Goal: Transaction & Acquisition: Purchase product/service

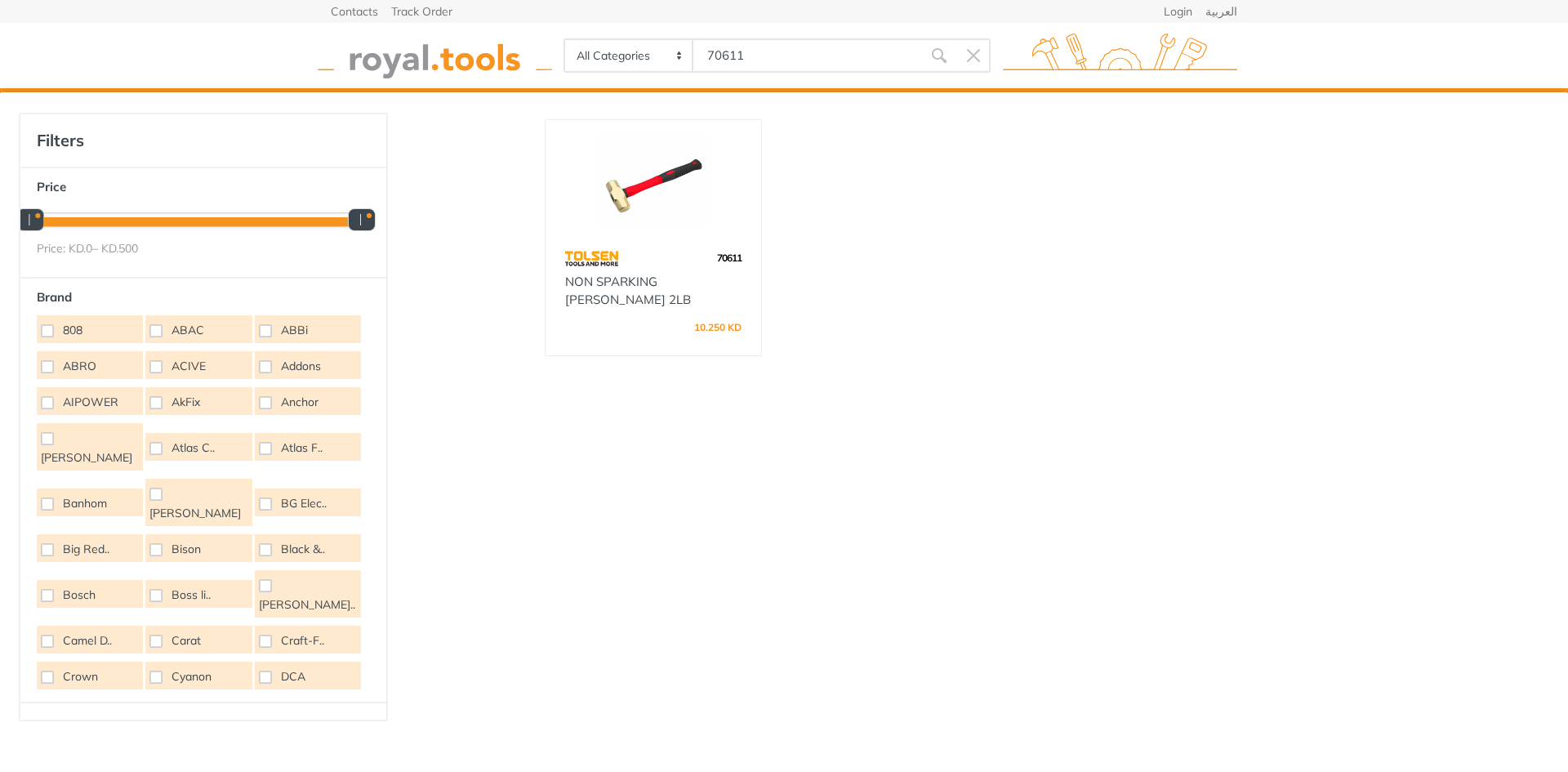
type input "70611"
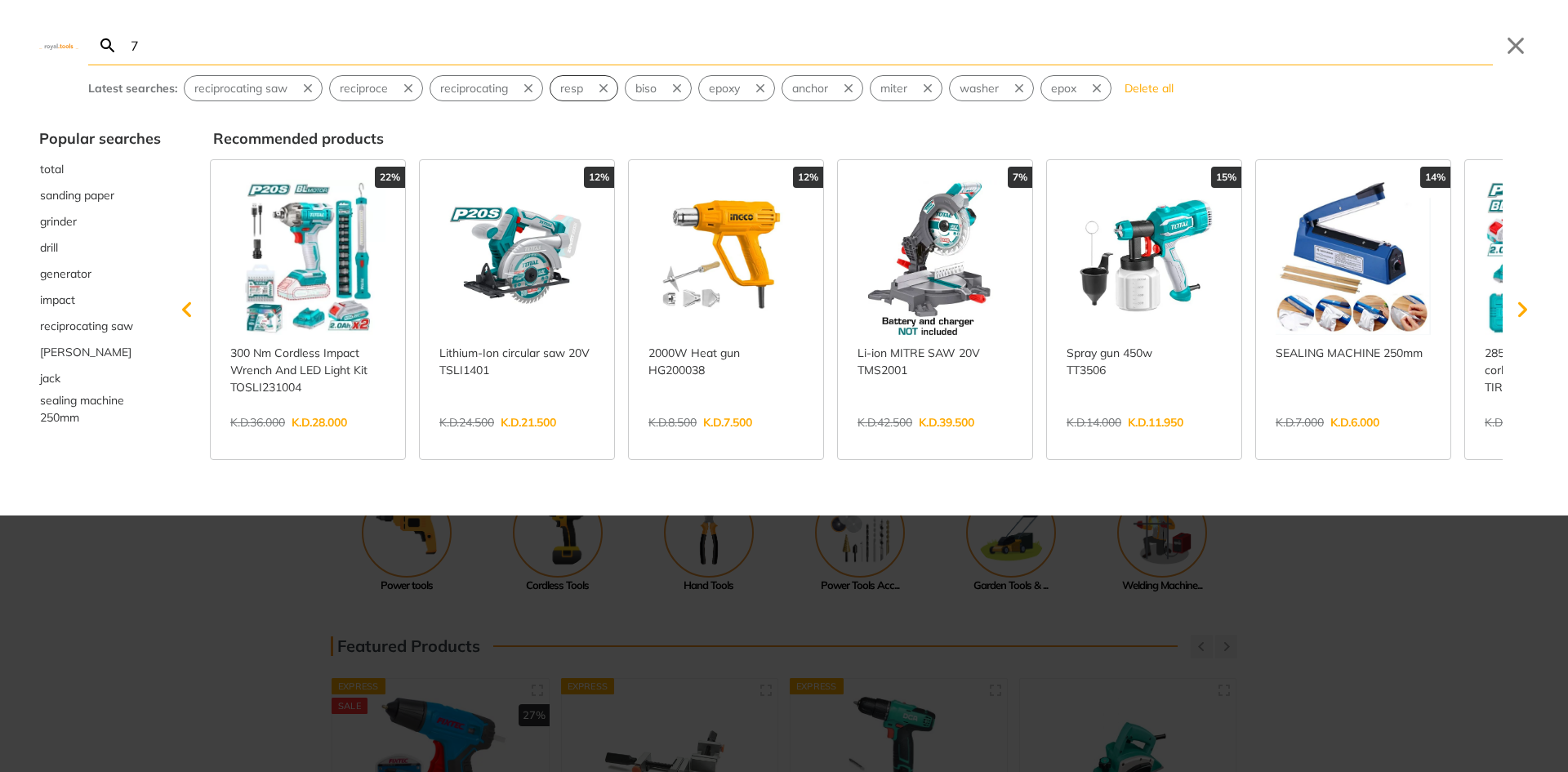
type input "7"
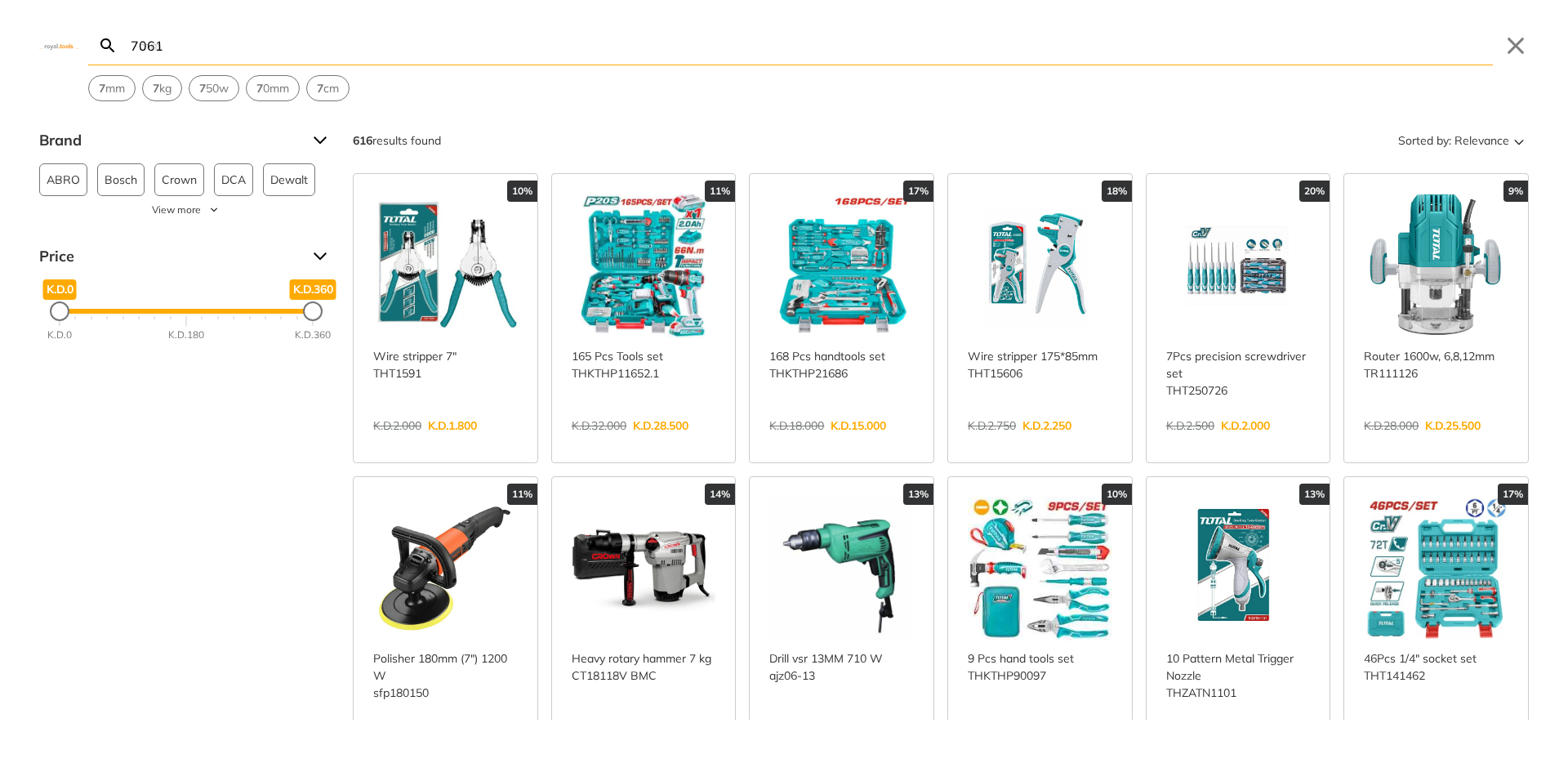
type input "70611"
click at [267, 41] on input "70611" at bounding box center [810, 45] width 1365 height 39
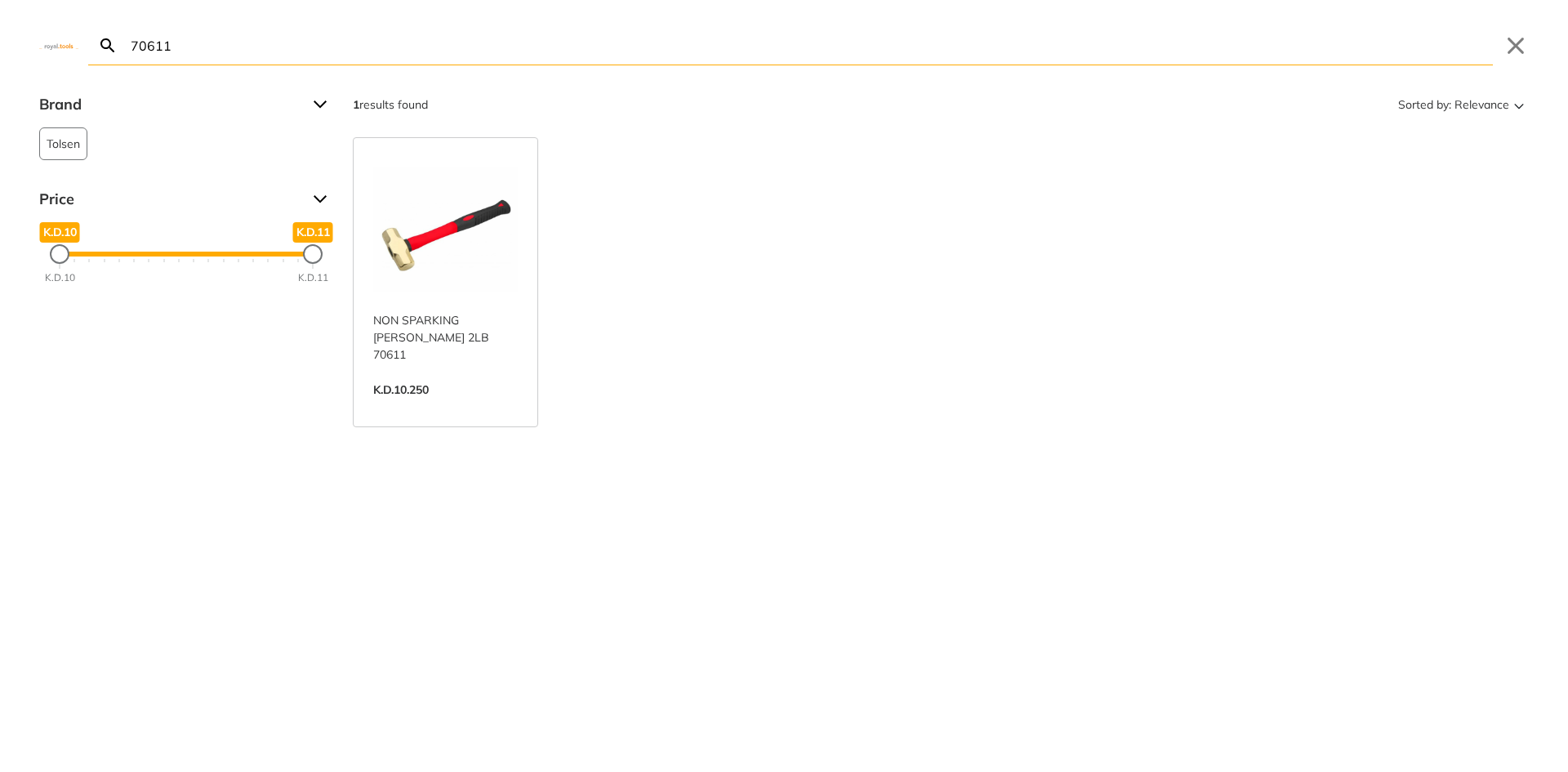
type input "70611"
click at [455, 407] on link "View more →" at bounding box center [446, 407] width 145 height 0
